Goal: Task Accomplishment & Management: Manage account settings

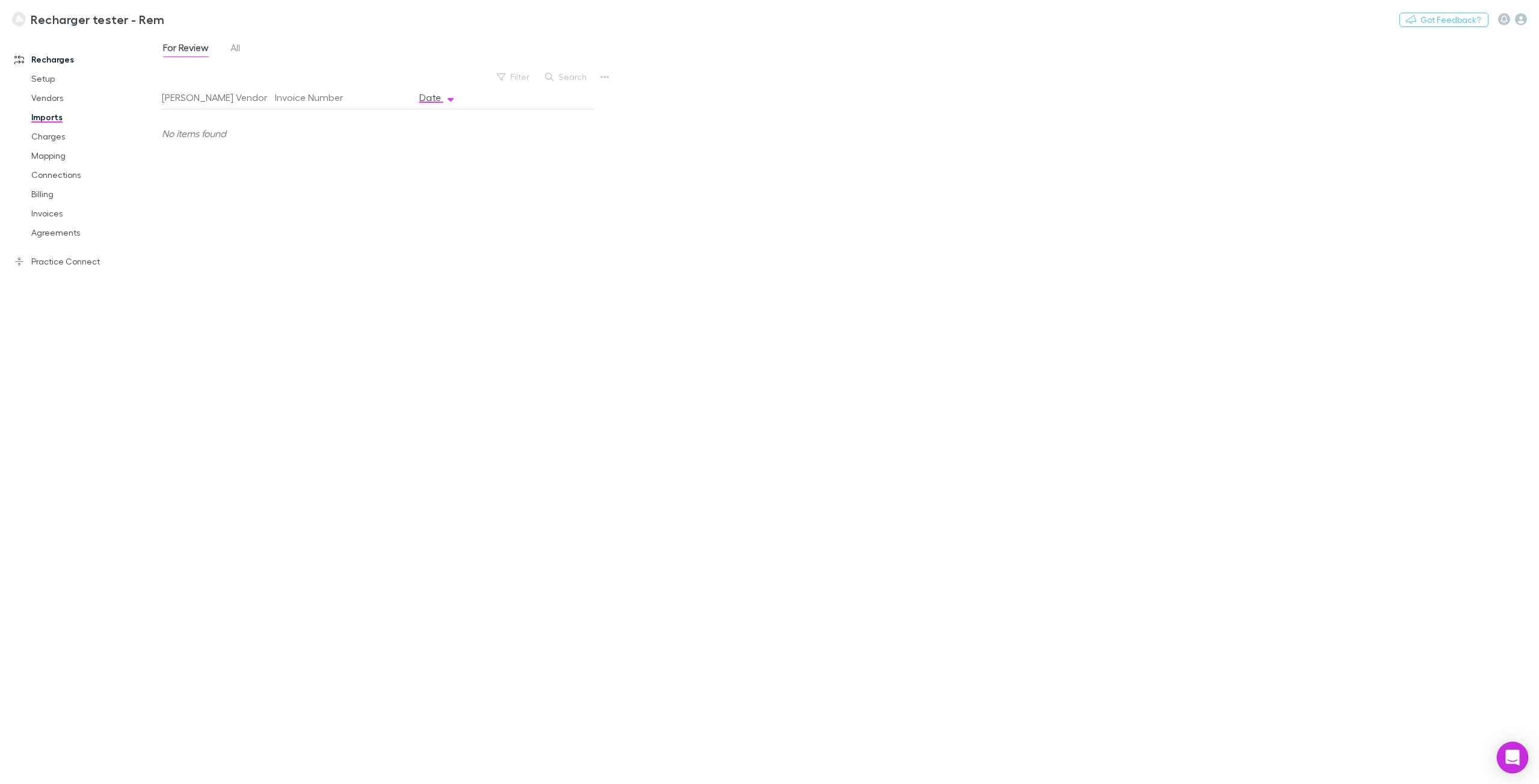
click at [1512, 757] on icon "Open Intercom Messenger" at bounding box center [1512, 757] width 14 height 16
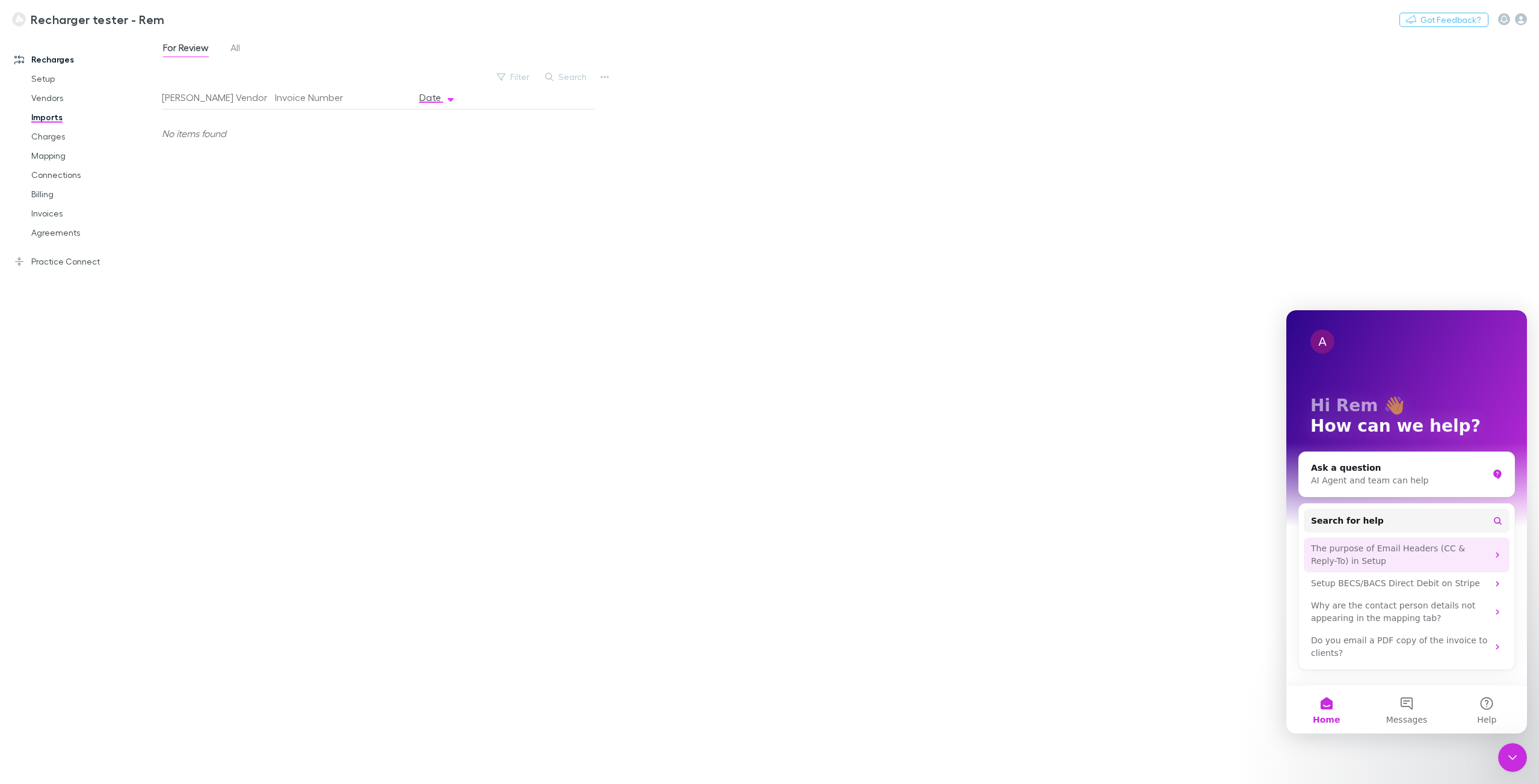
click at [1416, 557] on div "The purpose of Email Headers (CC & Reply-To) in Setup" at bounding box center [1399, 555] width 177 height 25
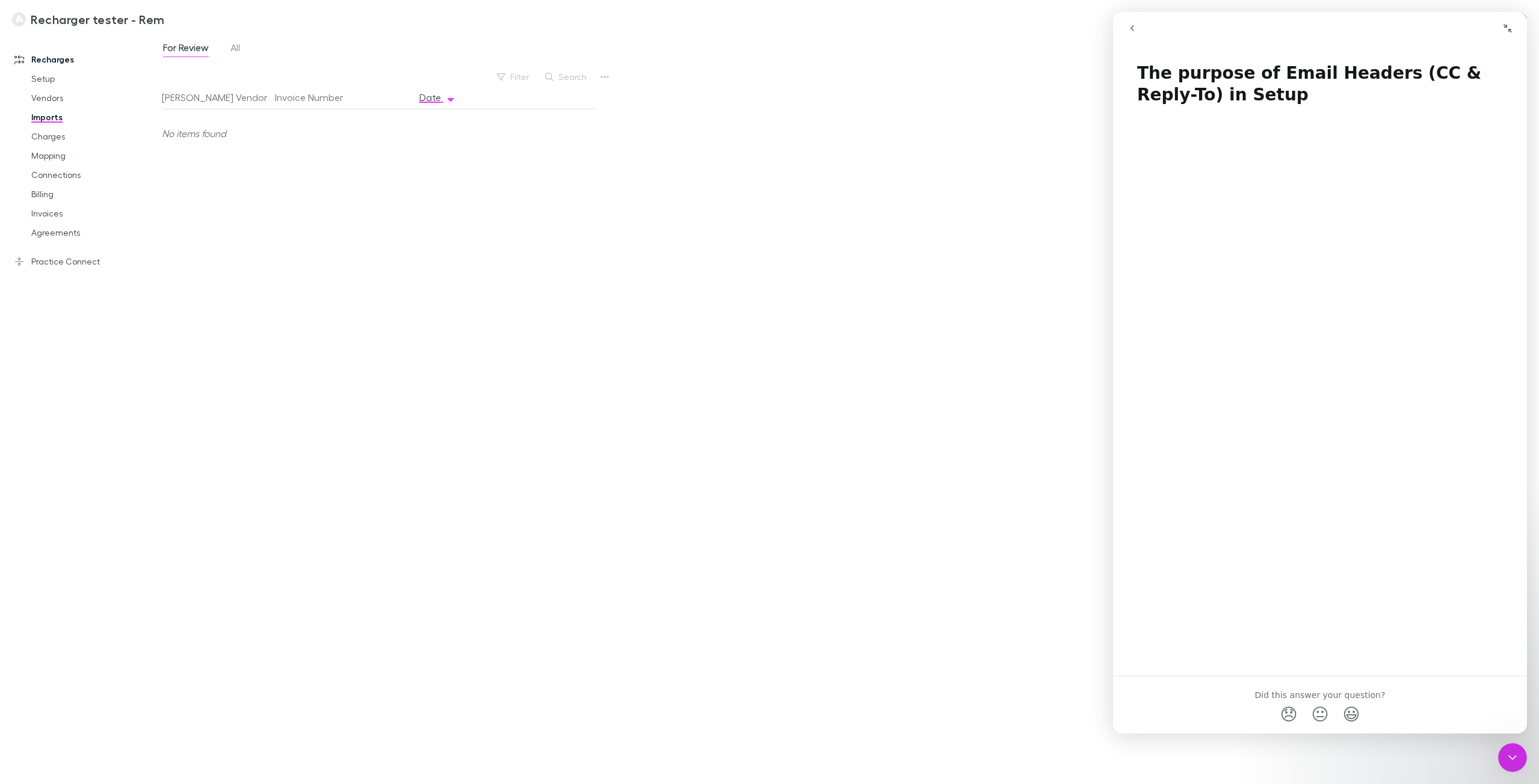
click at [1130, 33] on button "go back" at bounding box center [1132, 27] width 22 height 22
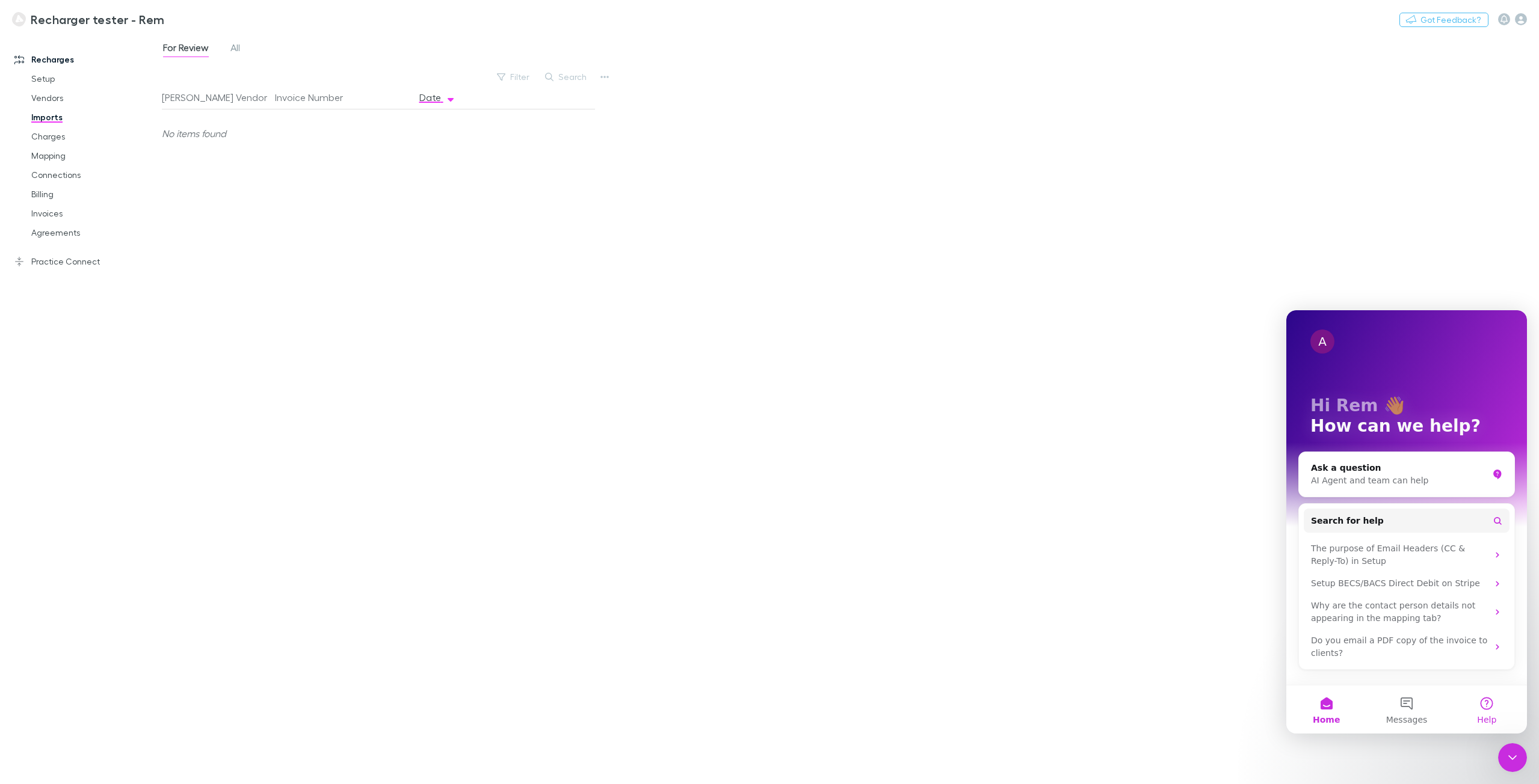
click at [1493, 703] on button "Help" at bounding box center [1487, 710] width 80 height 48
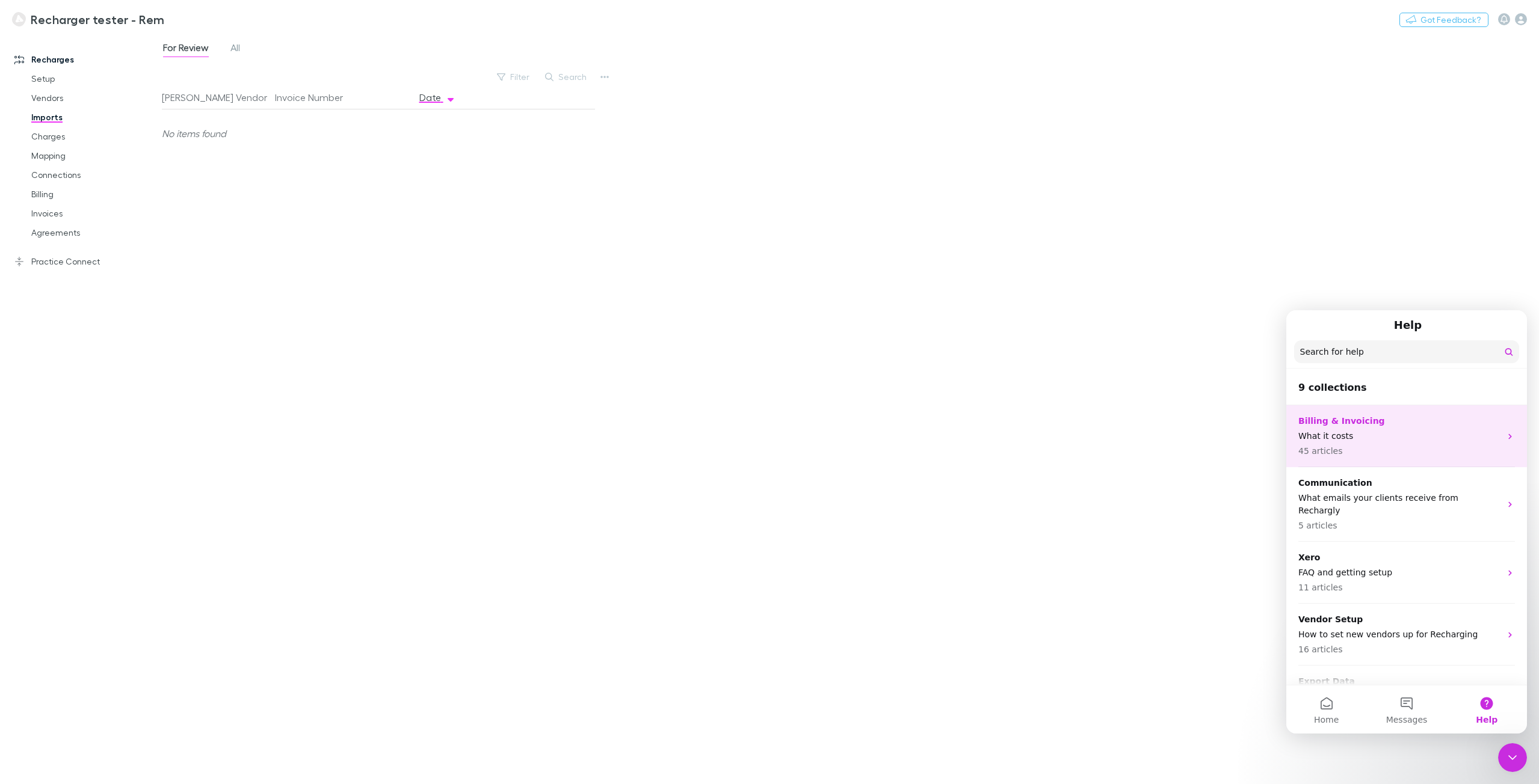
click at [1372, 431] on p "What it costs" at bounding box center [1399, 436] width 202 height 12
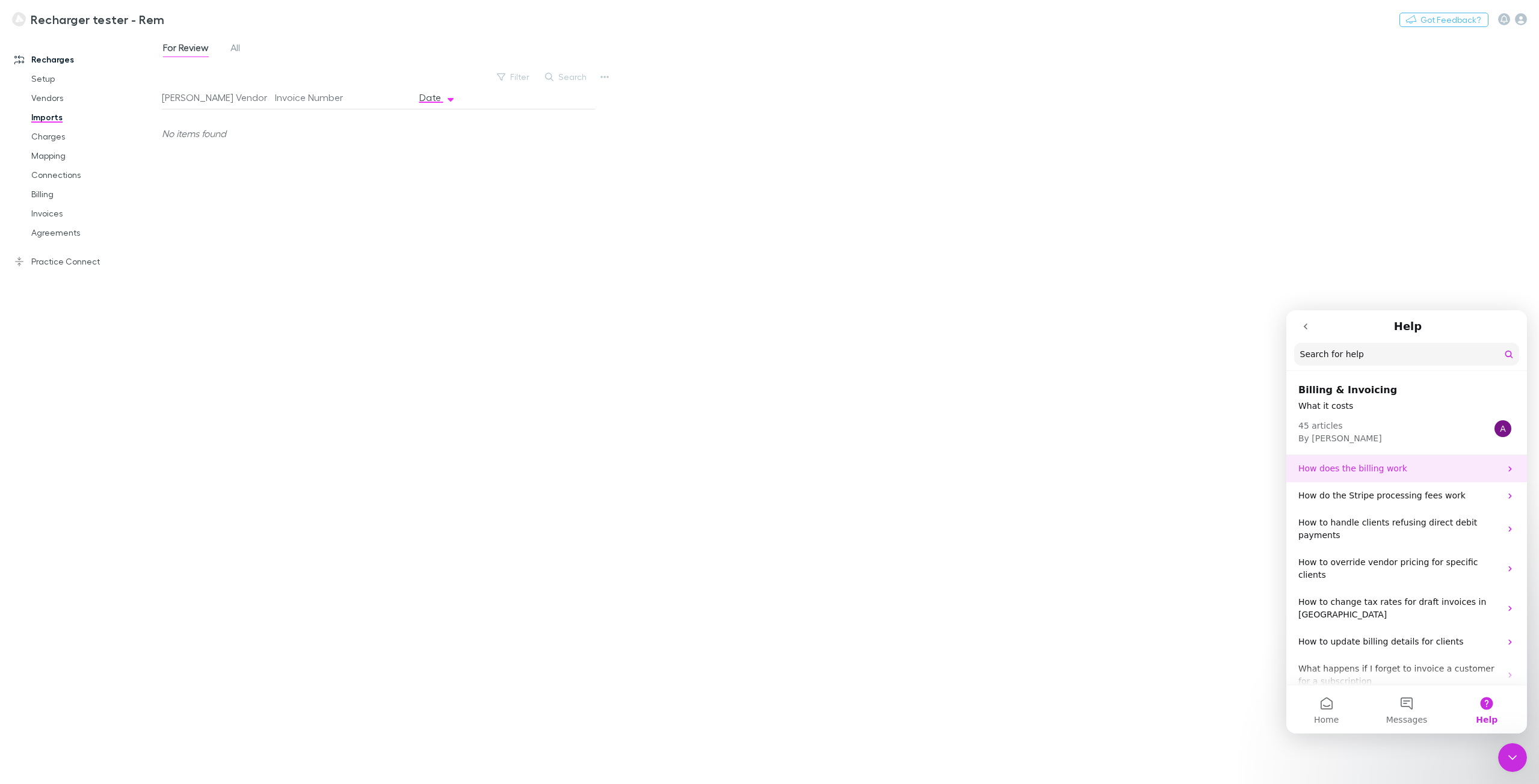
click at [1361, 465] on p "How does the billing work" at bounding box center [1399, 468] width 202 height 12
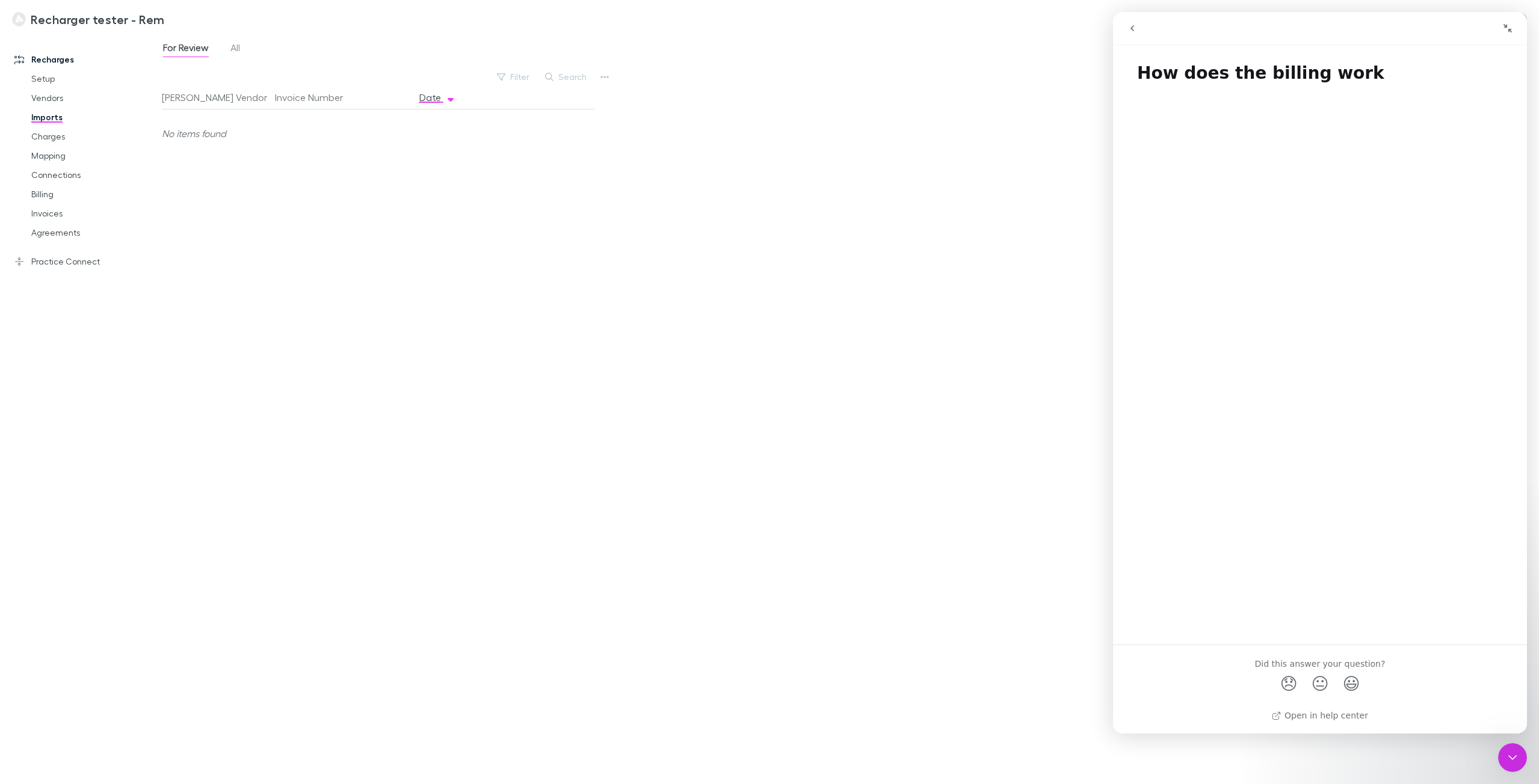
click at [1131, 27] on icon "go back" at bounding box center [1132, 28] width 10 height 10
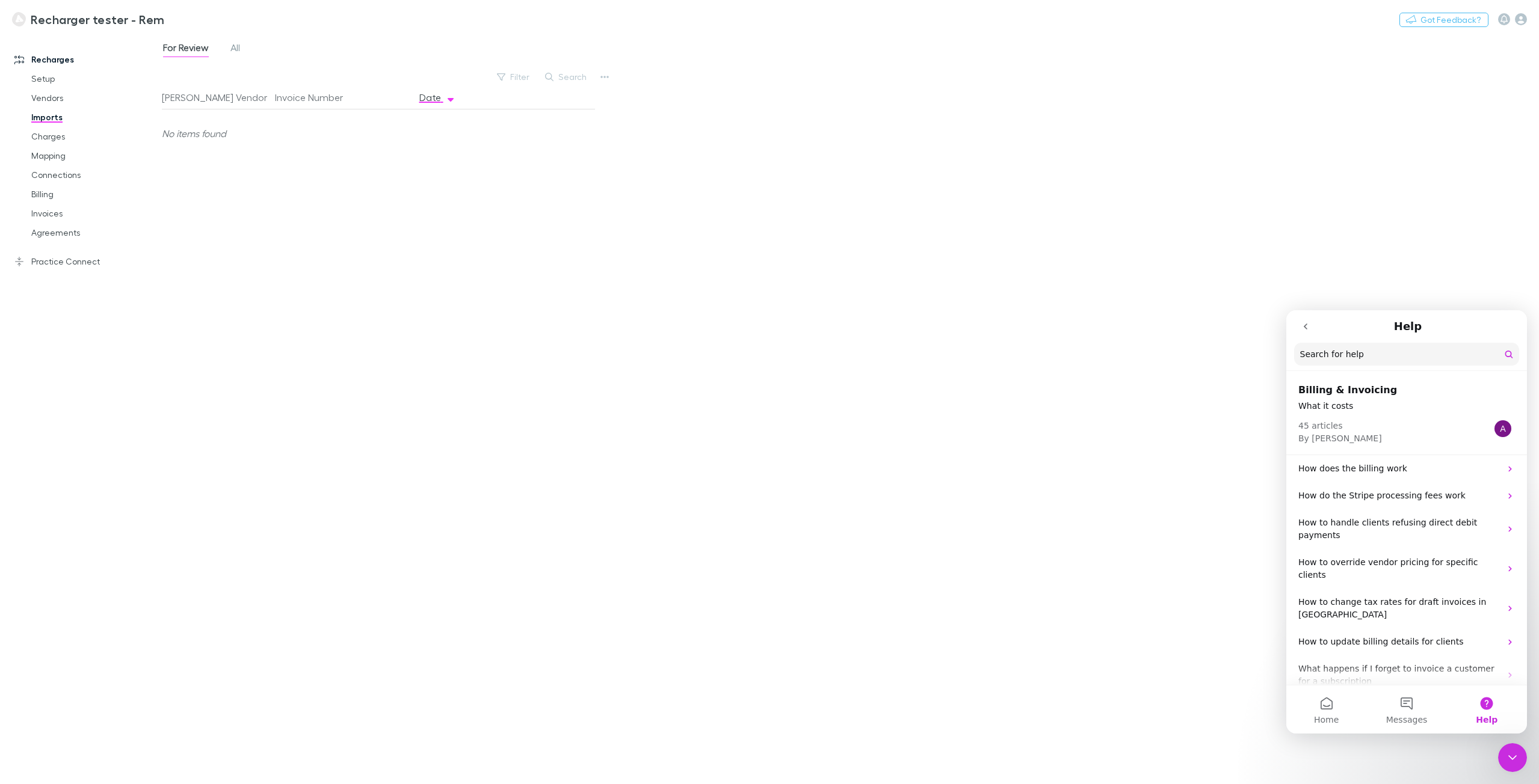
click at [1347, 357] on input "Search for help" at bounding box center [1407, 353] width 225 height 22
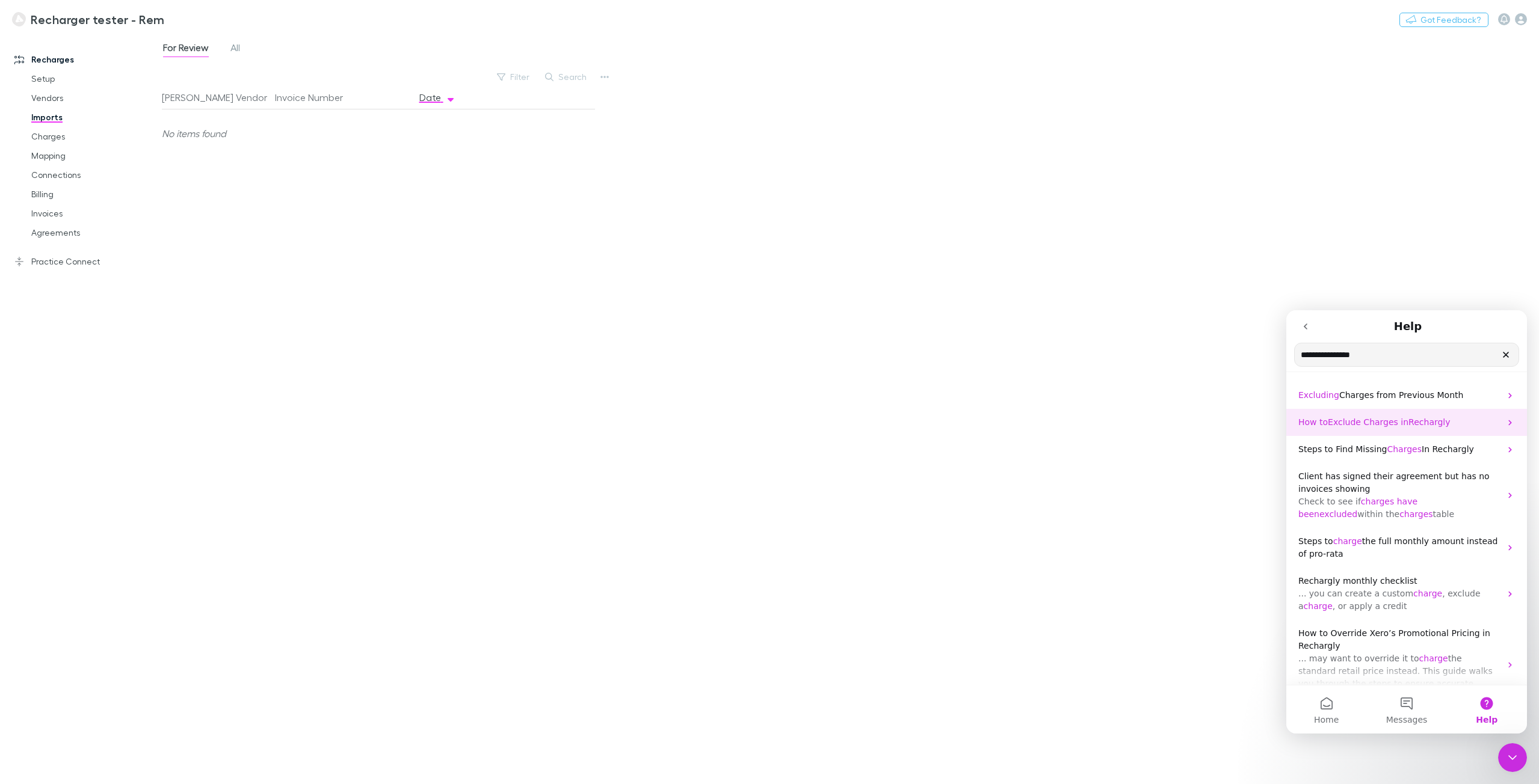
type input "**********"
click at [1444, 422] on p "How to Exclude Charges in Rechargly" at bounding box center [1399, 422] width 202 height 12
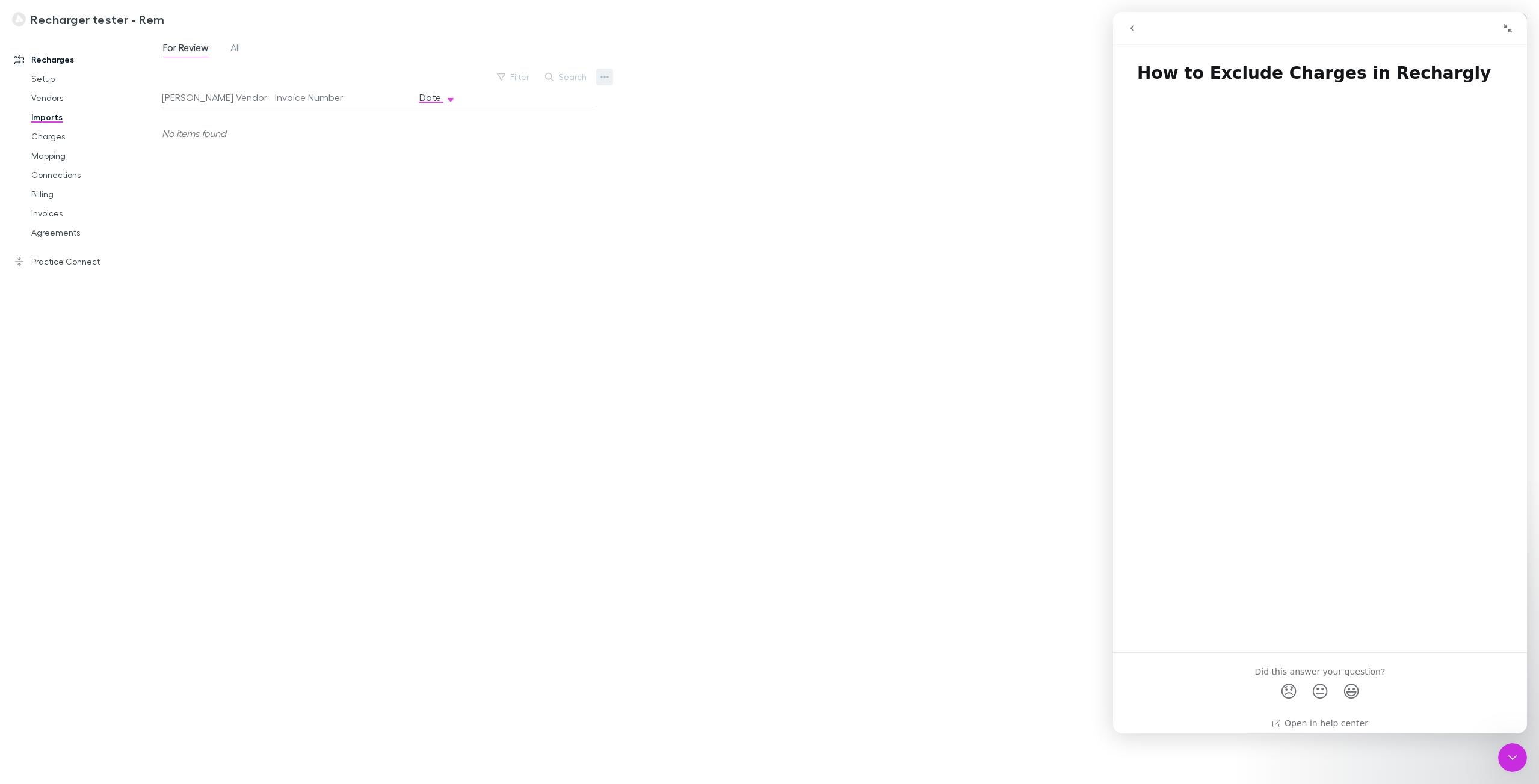
click at [601, 74] on icon "button" at bounding box center [605, 77] width 8 height 10
click at [705, 185] on div at bounding box center [770, 392] width 1539 height 784
click at [51, 141] on link "Charges" at bounding box center [93, 136] width 149 height 19
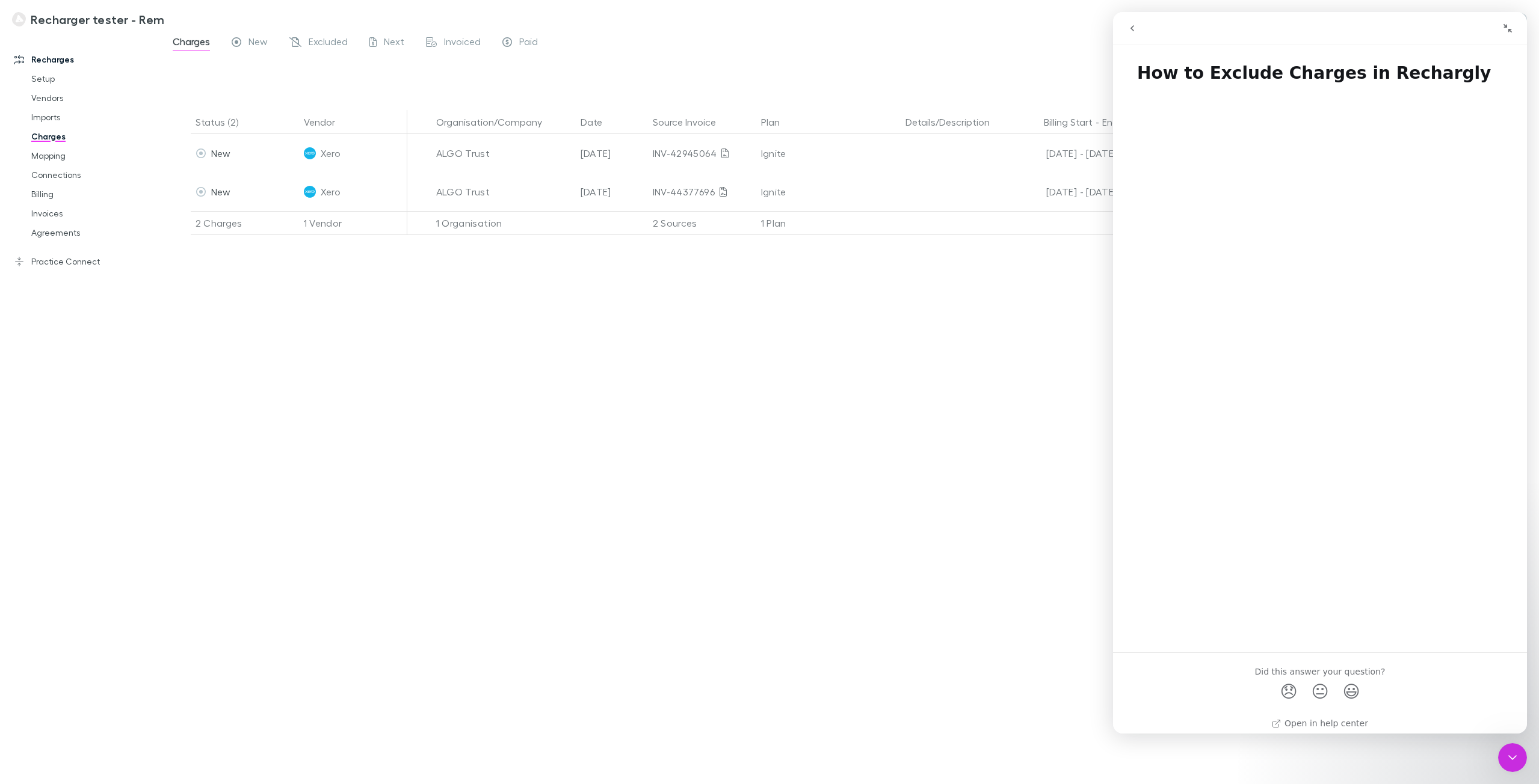
click at [1071, 35] on div "Recharger tester - Rem Nothing Got Feedback?" at bounding box center [770, 19] width 1539 height 38
click at [1509, 29] on icon "Collapse window" at bounding box center [1508, 28] width 8 height 8
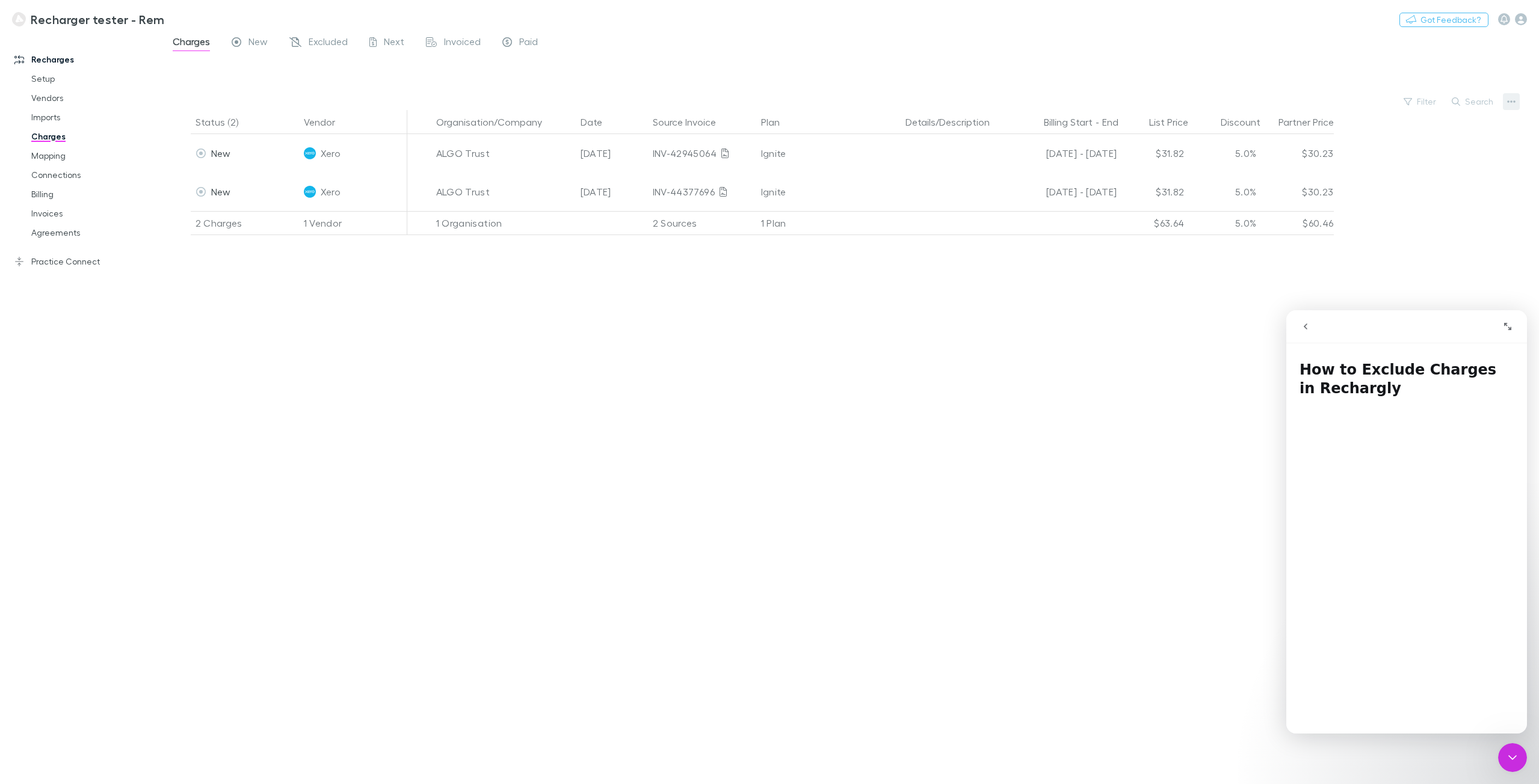
click at [1510, 106] on icon "button" at bounding box center [1512, 101] width 8 height 10
click at [928, 429] on div at bounding box center [770, 392] width 1539 height 784
click at [54, 102] on link "Vendors" at bounding box center [93, 97] width 149 height 19
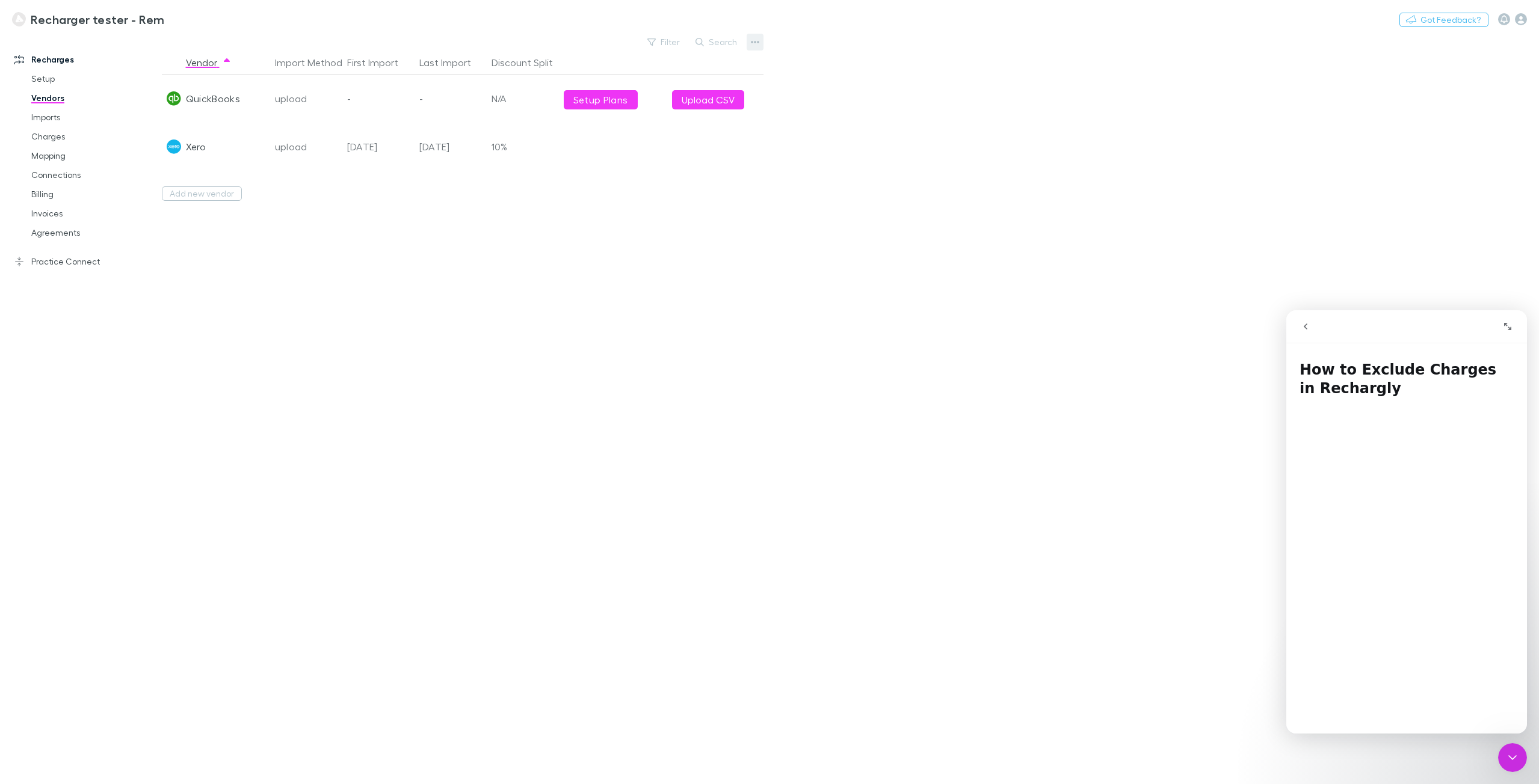
click at [760, 44] on button "button" at bounding box center [755, 42] width 17 height 17
click at [701, 68] on p "Add New Vendor" at bounding box center [681, 66] width 146 height 14
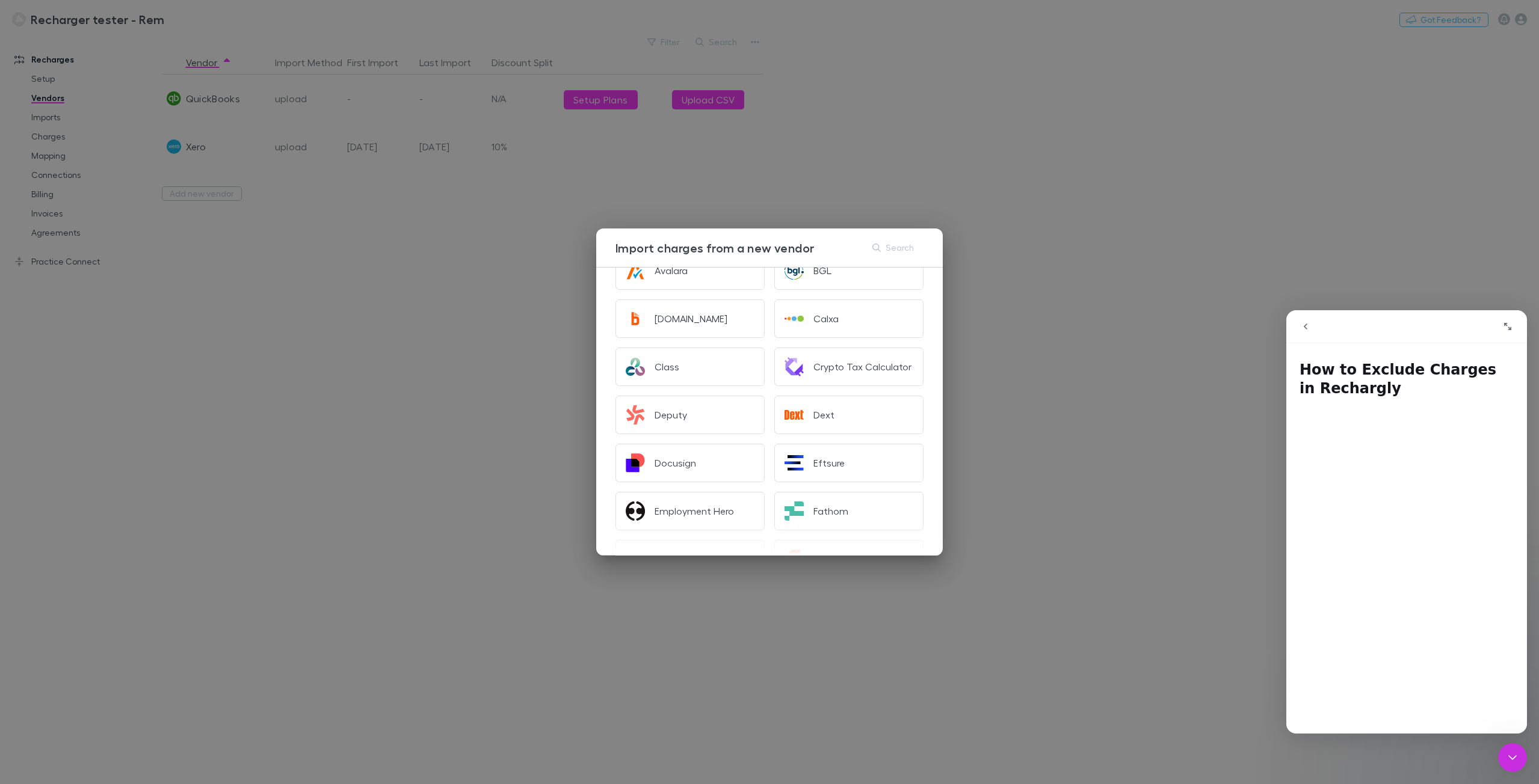
scroll to position [180, 0]
click at [829, 417] on button "Dext" at bounding box center [849, 414] width 149 height 38
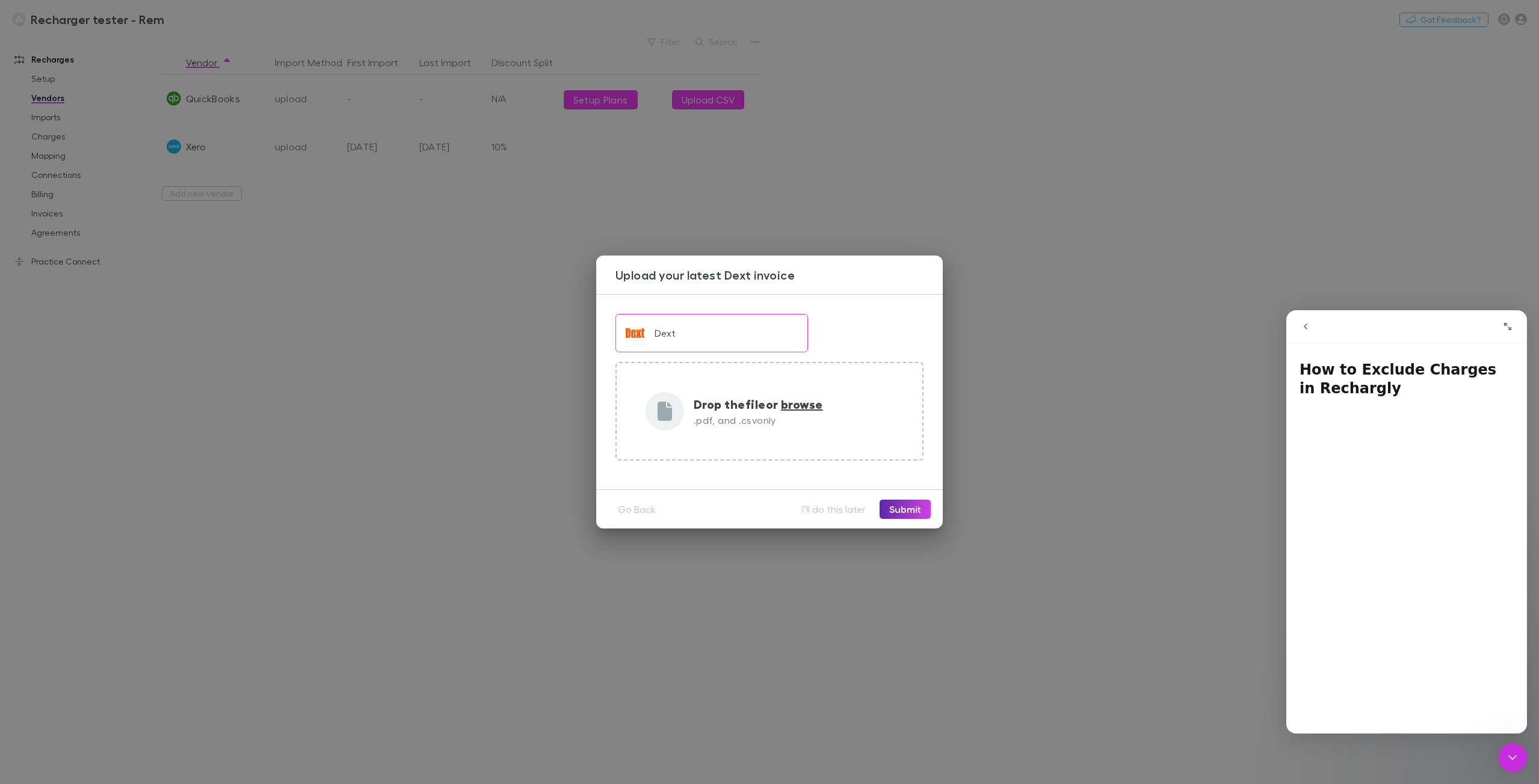
scroll to position [0, 0]
click at [443, 362] on div "Upload your latest Dext invoice Dext Drop the file or browse .pdf, and .csv onl…" at bounding box center [770, 392] width 1539 height 784
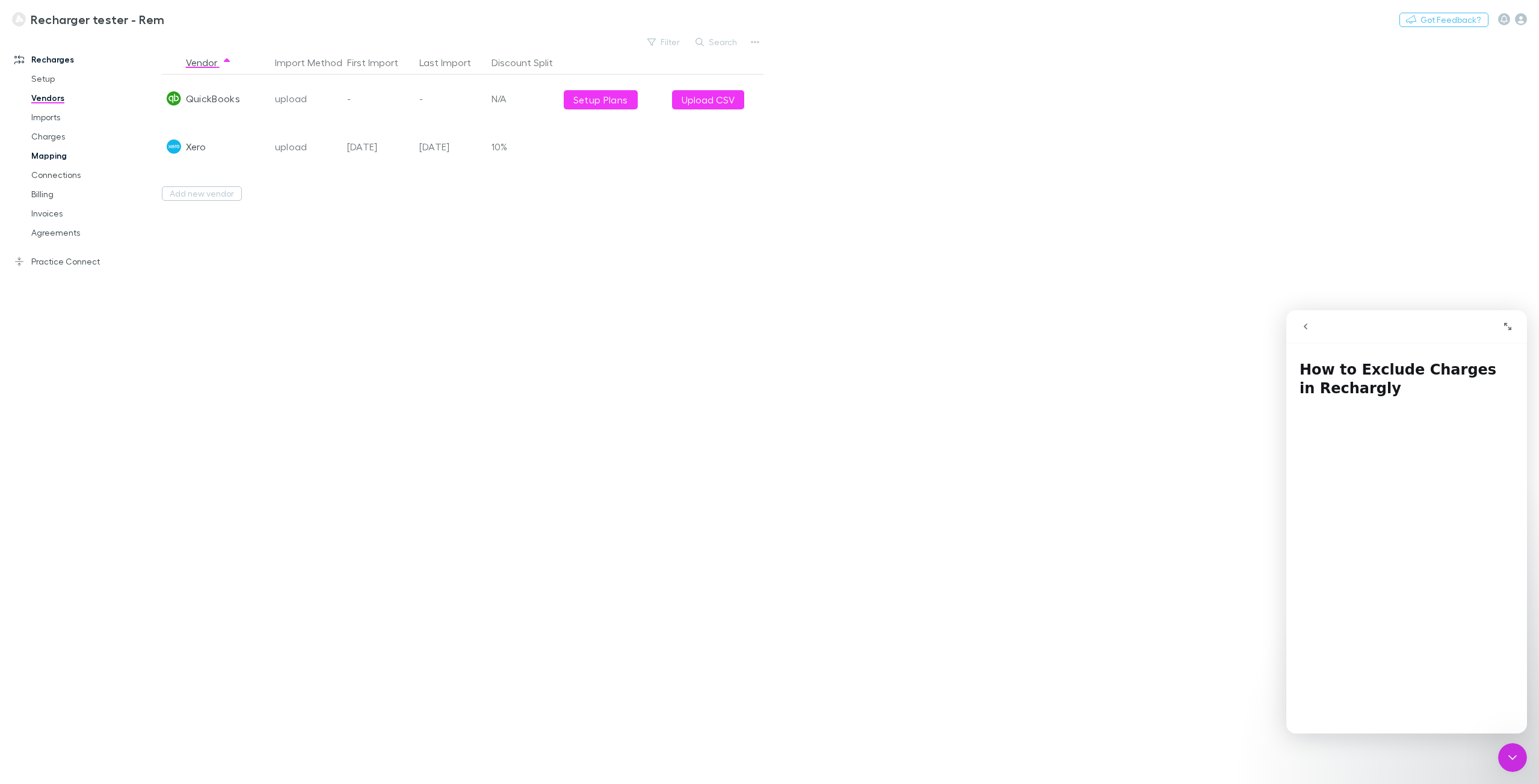
click at [42, 152] on link "Mapping" at bounding box center [93, 155] width 149 height 19
click at [74, 228] on link "Agreements" at bounding box center [93, 232] width 149 height 19
click at [596, 103] on div "No items found" at bounding box center [488, 99] width 652 height 48
